Goal: Task Accomplishment & Management: Use online tool/utility

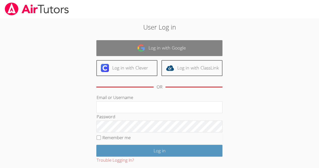
click at [104, 48] on link "Log in with Google" at bounding box center [159, 48] width 126 height 16
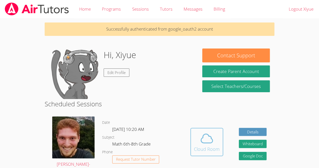
click at [202, 147] on div "Cloud Room" at bounding box center [207, 148] width 26 height 7
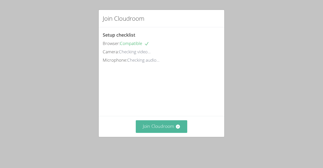
click at [167, 132] on button "Join Cloudroom" at bounding box center [162, 126] width 52 height 12
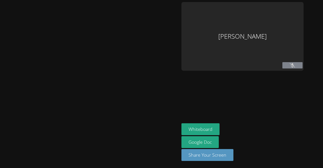
click at [287, 63] on button at bounding box center [292, 65] width 20 height 6
click at [291, 66] on icon at bounding box center [291, 65] width 5 height 4
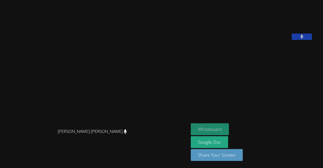
drag, startPoint x: 212, startPoint y: 127, endPoint x: 201, endPoint y: 127, distance: 11.1
click at [201, 127] on button "Whiteboard" at bounding box center [210, 129] width 38 height 12
